Goal: Transaction & Acquisition: Book appointment/travel/reservation

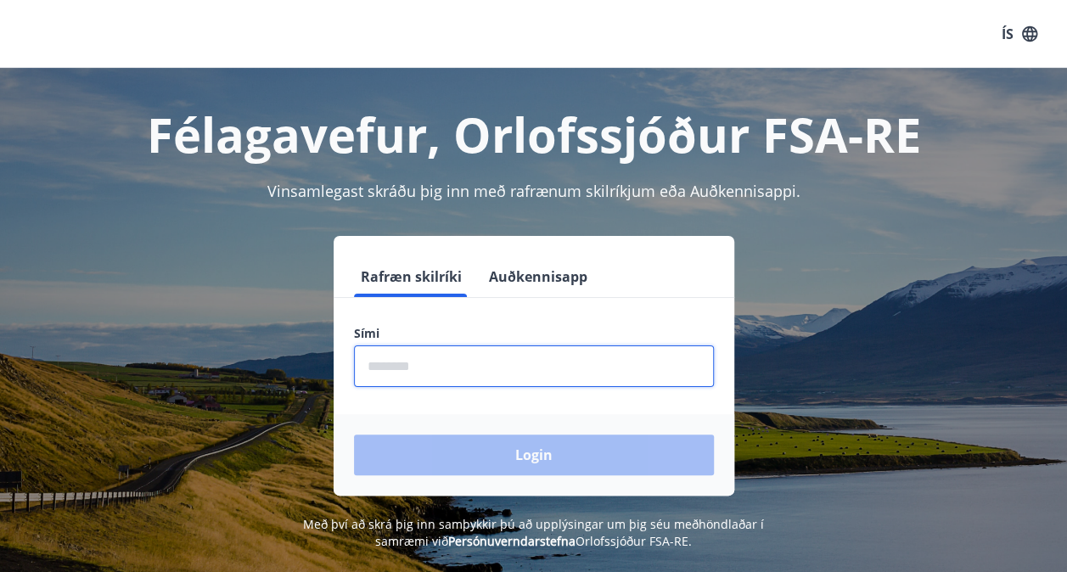
click at [462, 355] on input "phone" at bounding box center [534, 366] width 360 height 42
type input "********"
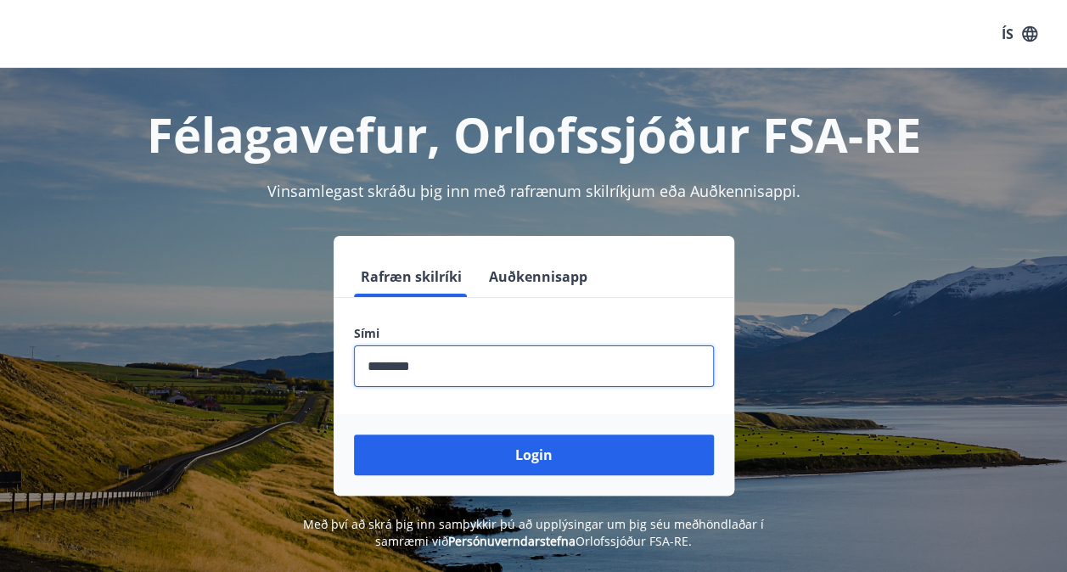
click at [354, 435] on button "Login" at bounding box center [534, 455] width 360 height 41
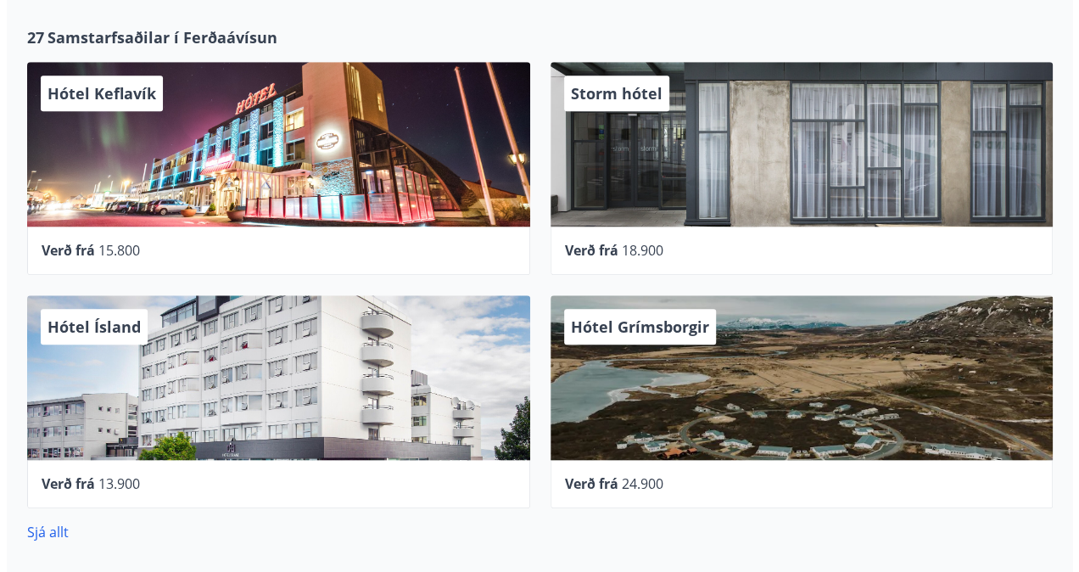
scroll to position [656, 0]
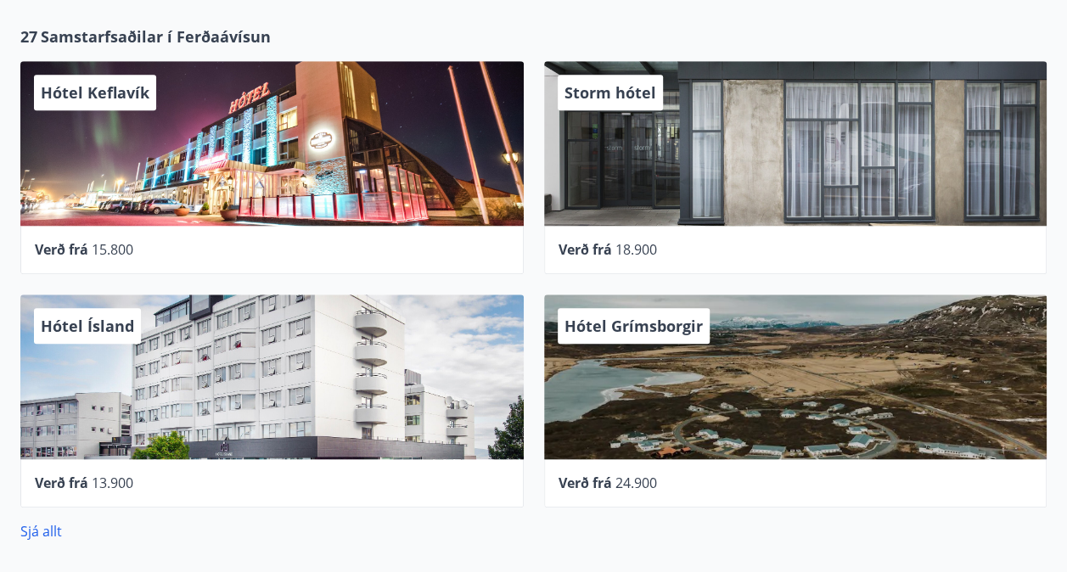
click at [761, 373] on div "Hótel Grímsborgir" at bounding box center [795, 376] width 503 height 165
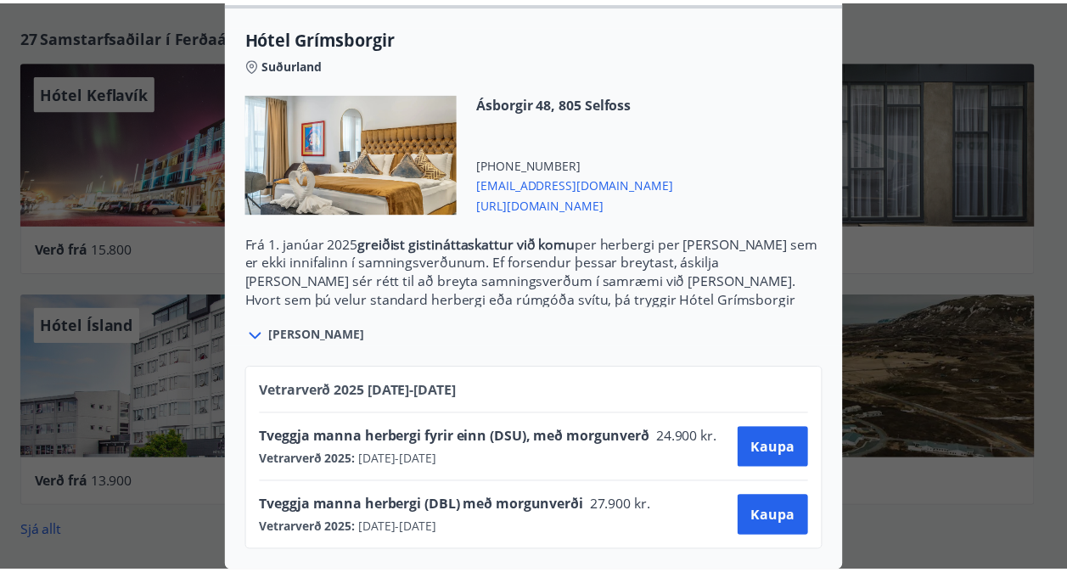
scroll to position [0, 0]
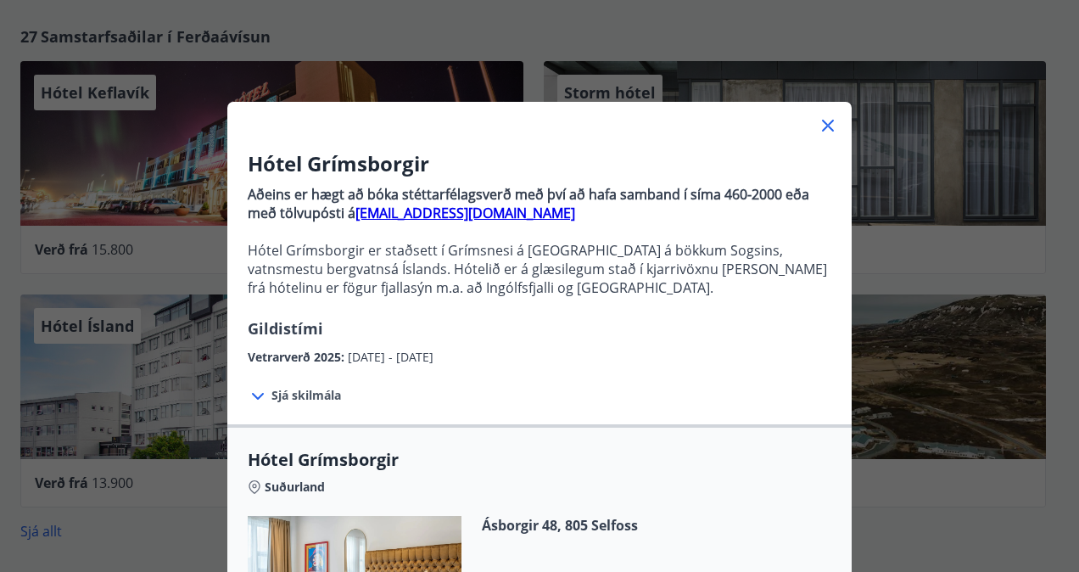
click at [932, 519] on div "Hótel Grímsborgir Aðeins er hægt að bóka stéttarfélagsverð með því að hafa samb…" at bounding box center [539, 286] width 1079 height 572
click at [822, 123] on icon at bounding box center [828, 126] width 12 height 12
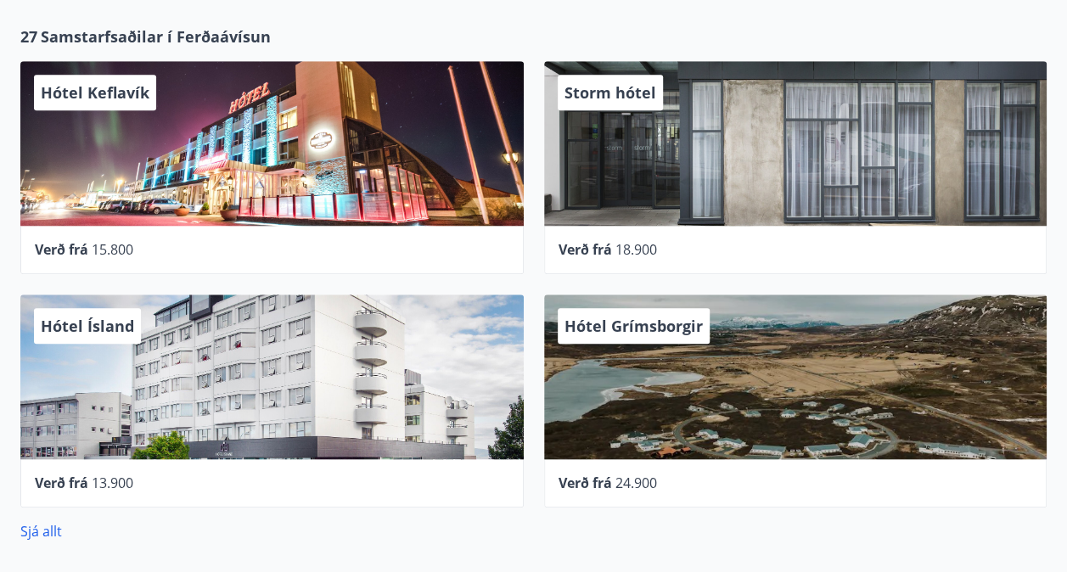
click at [727, 146] on div "Storm hótel" at bounding box center [795, 143] width 503 height 165
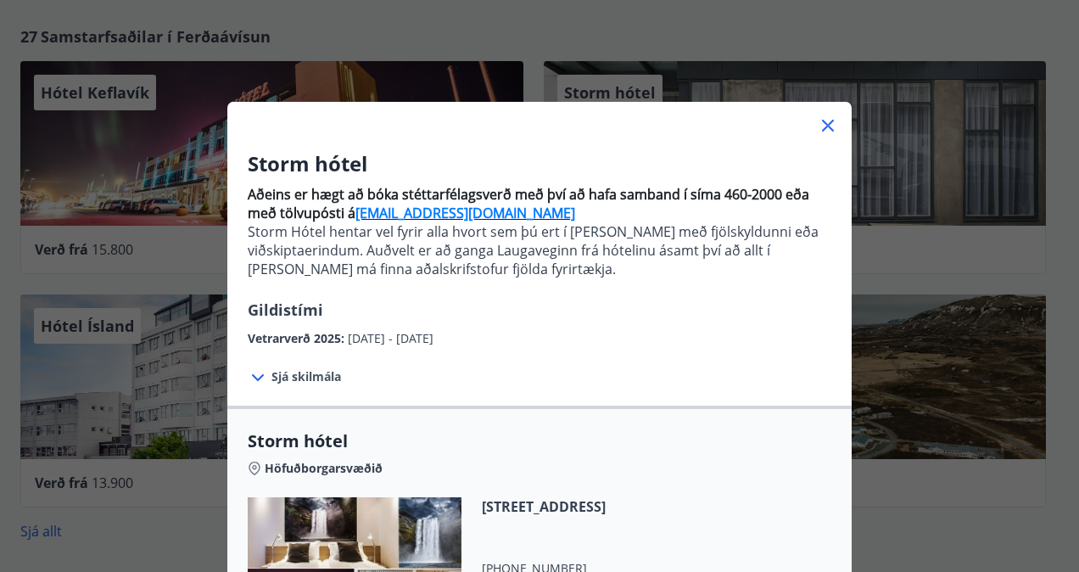
click at [959, 519] on div "Storm hótel Aðeins er hægt að bóka stéttarfélagsverð með því að hafa samband í …" at bounding box center [539, 286] width 1079 height 572
